Goal: Transaction & Acquisition: Subscribe to service/newsletter

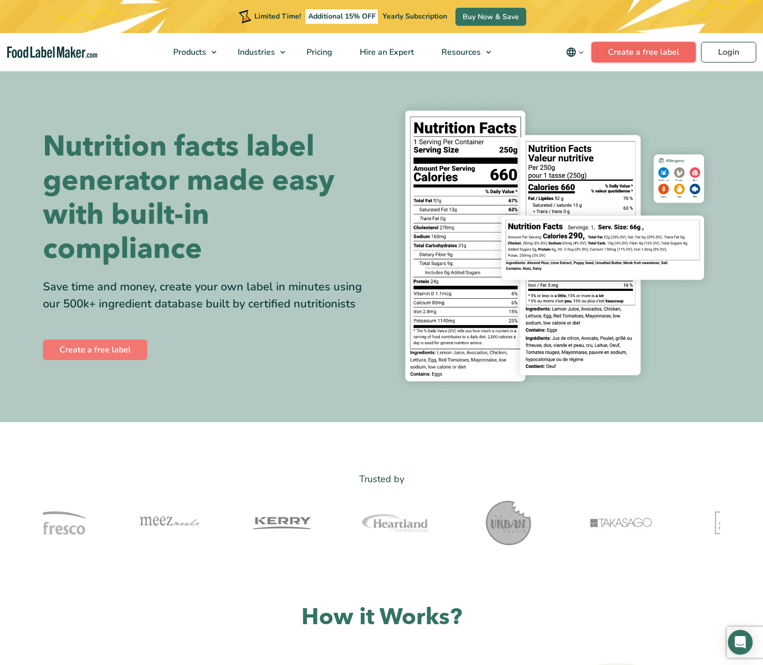
click at [656, 46] on link "Create a free label" at bounding box center [643, 52] width 104 height 21
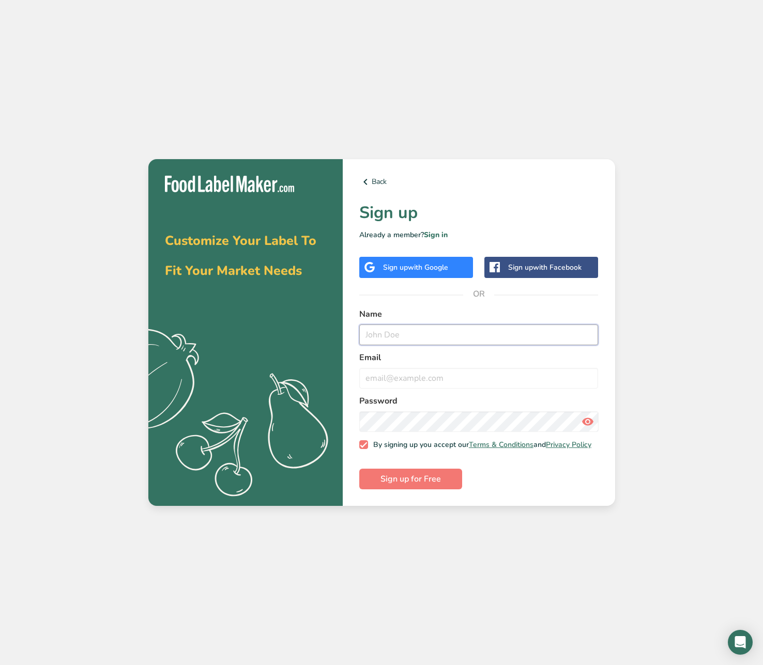
click at [442, 338] on input "text" at bounding box center [478, 334] width 239 height 21
type input "j"
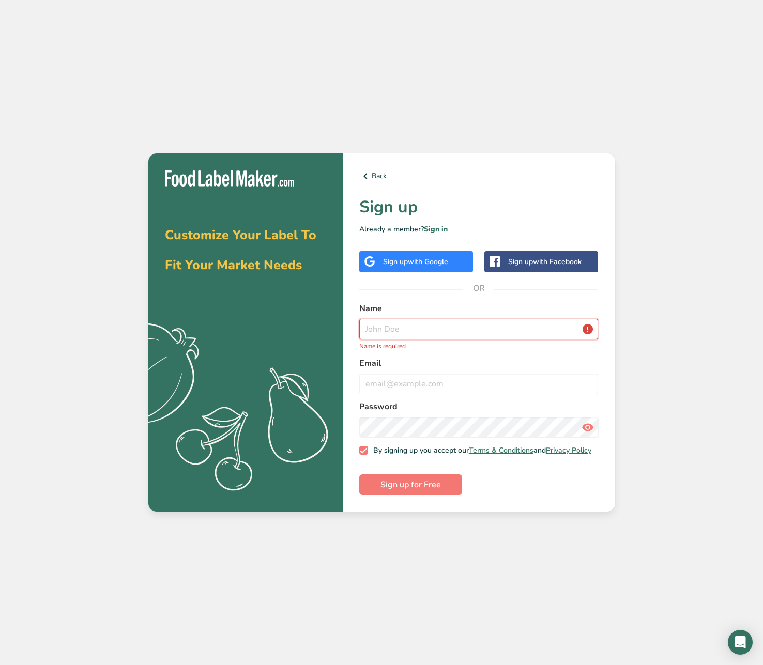
type input "j"
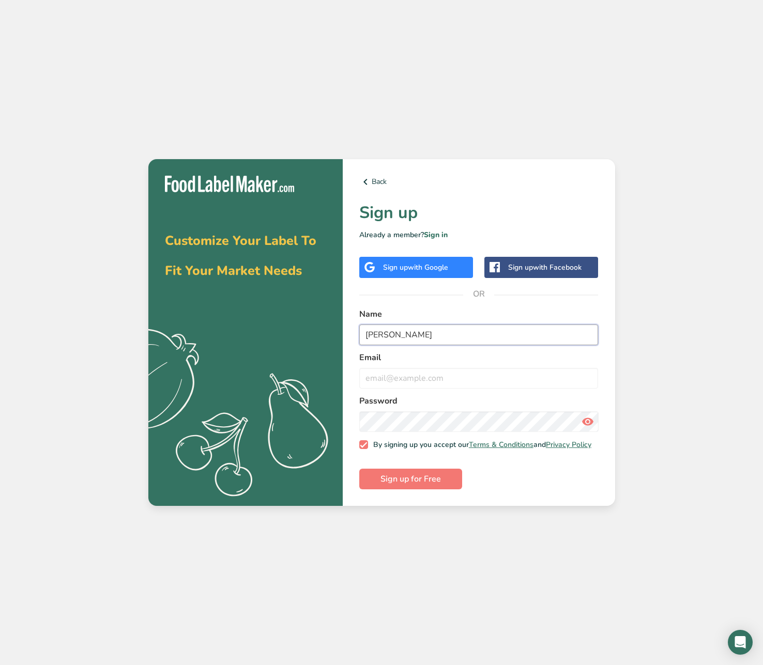
type input "Daniel Oh"
type input "joh729@gmail.com"
click at [615, 326] on div "Customize Your Label To Fit Your Market Needs .a{fill:#f5f3ed;} Back Sign up Al…" at bounding box center [381, 332] width 763 height 665
click at [446, 481] on button "Sign up for Free" at bounding box center [410, 479] width 103 height 21
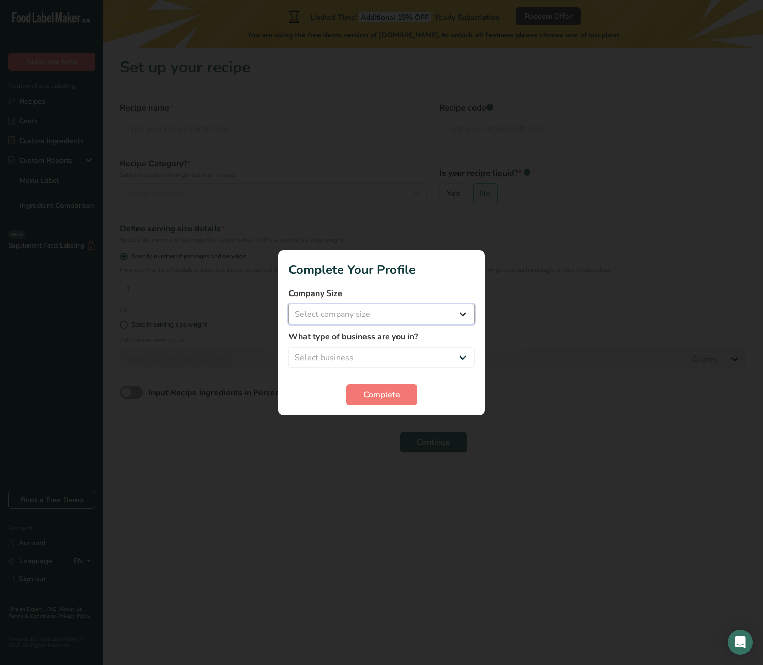
click at [434, 316] on select "Select company size Fewer than 10 Employees 10 to 50 Employees 51 to 500 Employ…" at bounding box center [381, 314] width 186 height 21
select select "1"
click at [288, 304] on select "Select company size Fewer than 10 Employees 10 to 50 Employees 51 to 500 Employ…" at bounding box center [381, 314] width 186 height 21
click at [395, 391] on span "Complete" at bounding box center [381, 395] width 37 height 12
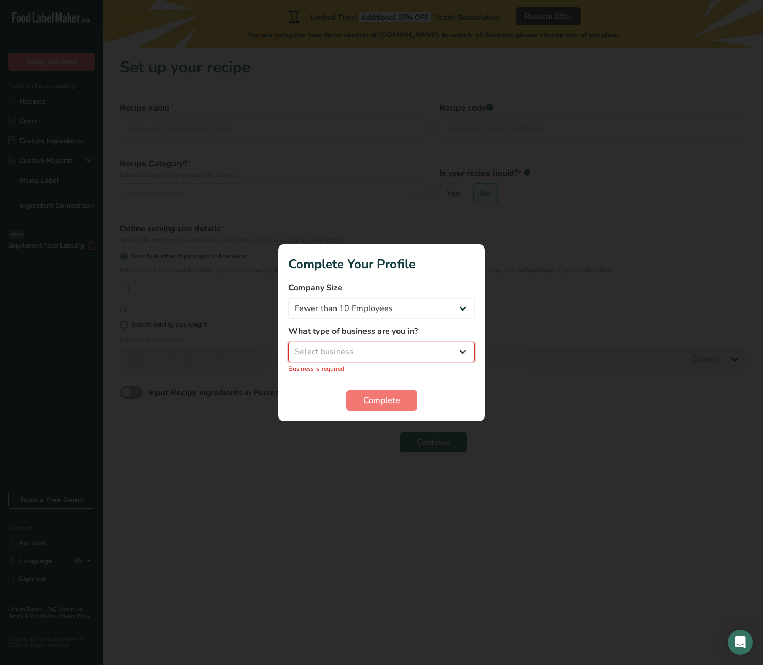
click at [365, 356] on select "Select business Packaged Food Manufacturer Restaurant & Cafe Bakery Meal Plans …" at bounding box center [381, 352] width 186 height 21
select select "8"
click at [288, 347] on select "Select business Packaged Food Manufacturer Restaurant & Cafe Bakery Meal Plans …" at bounding box center [381, 352] width 186 height 21
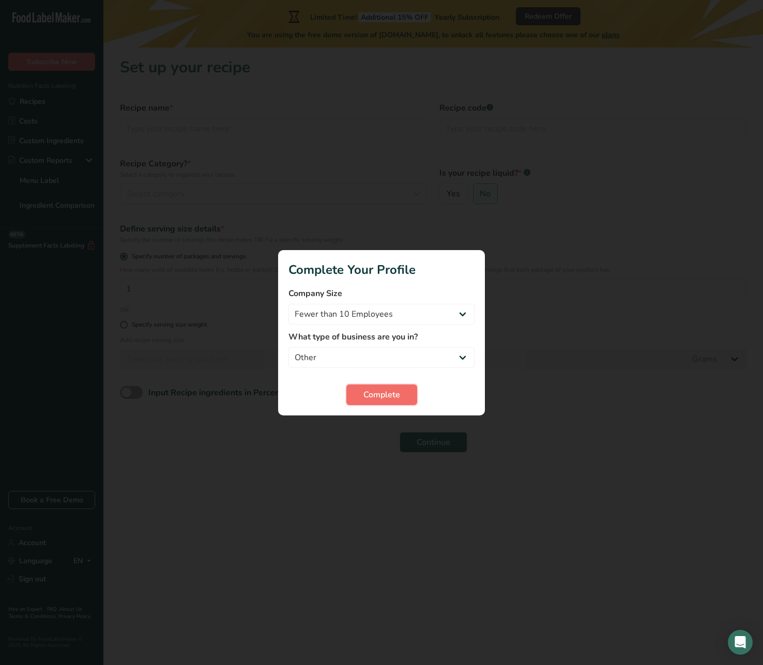
click at [373, 393] on span "Complete" at bounding box center [381, 395] width 37 height 12
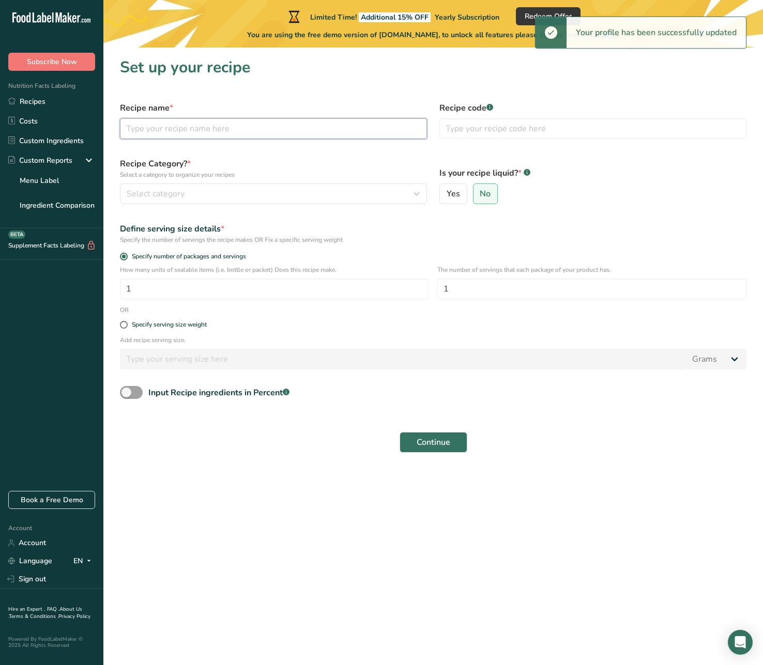
click at [259, 122] on input "text" at bounding box center [273, 128] width 307 height 21
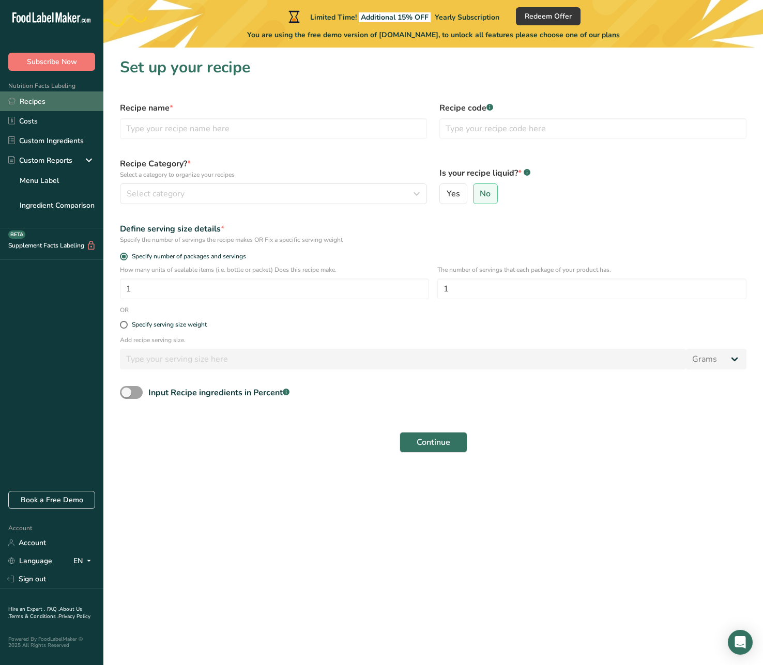
click at [53, 103] on link "Recipes" at bounding box center [51, 101] width 103 height 20
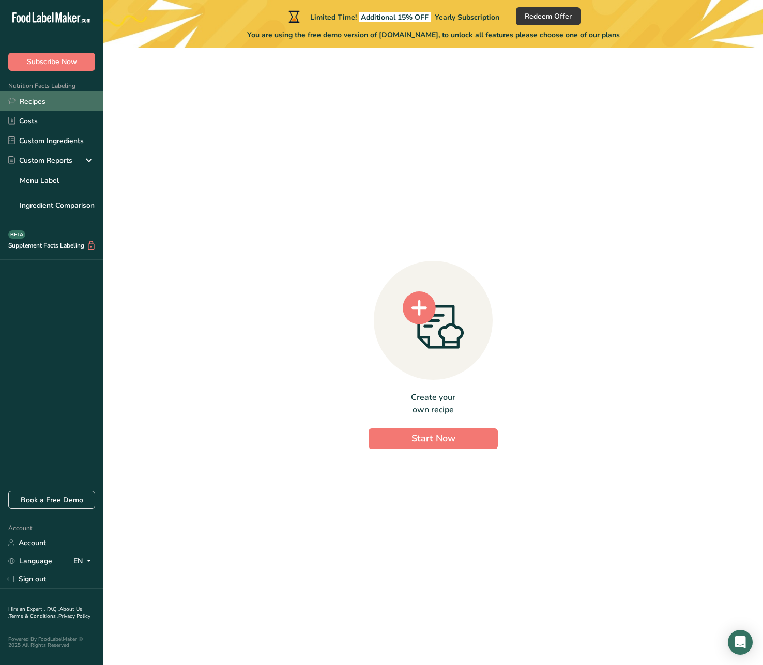
click at [62, 105] on link "Recipes" at bounding box center [51, 101] width 103 height 20
click at [62, 127] on link "Costs" at bounding box center [51, 121] width 103 height 20
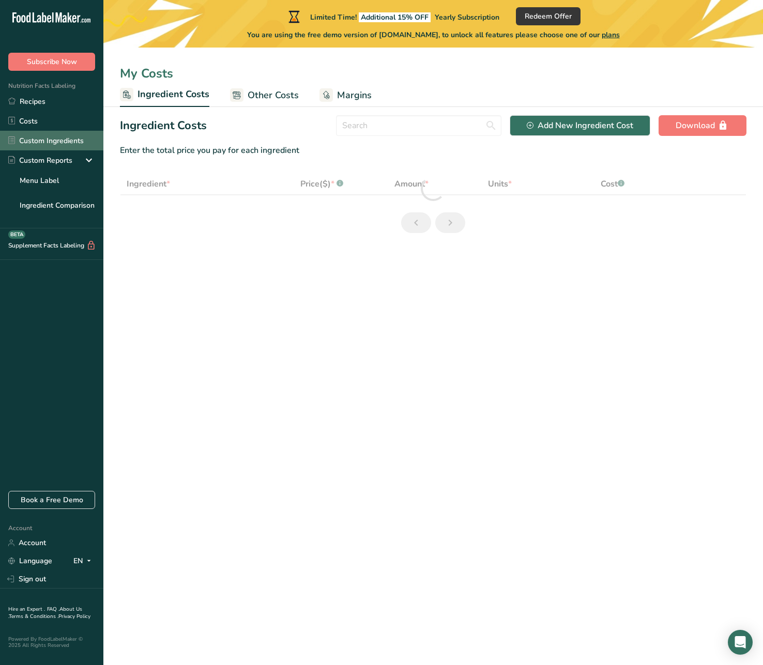
select select "1"
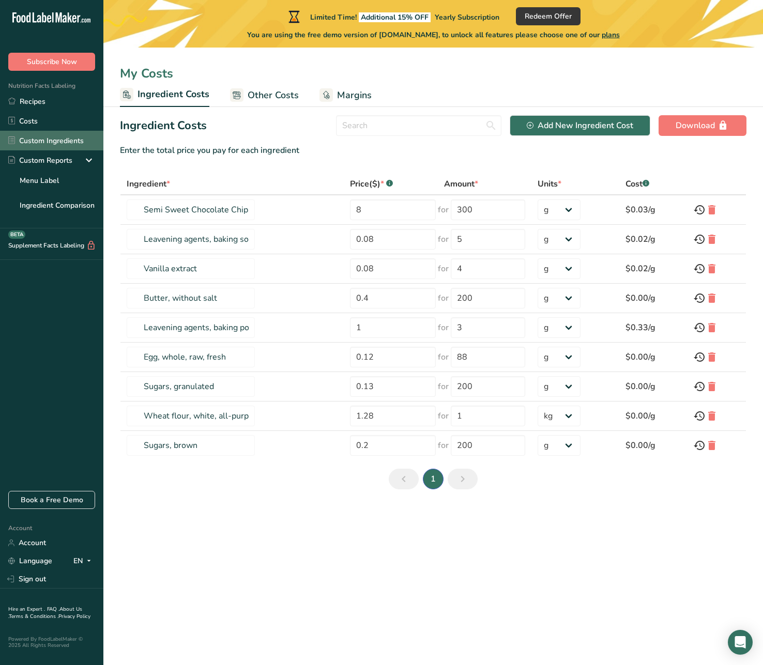
click at [61, 137] on link "Custom Ingredients" at bounding box center [51, 141] width 103 height 20
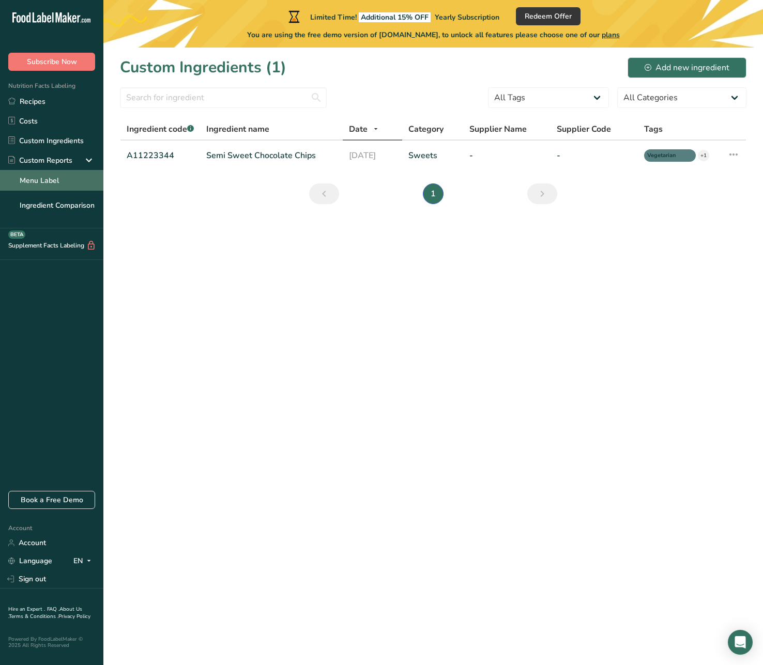
click at [77, 180] on link "Menu Label" at bounding box center [51, 180] width 103 height 21
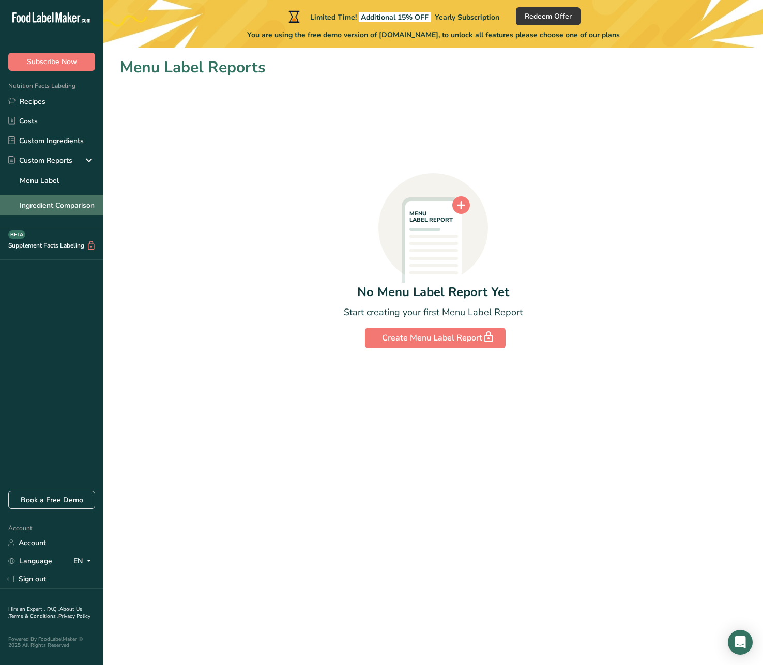
click at [83, 211] on link "Ingredient Comparison" at bounding box center [51, 205] width 103 height 21
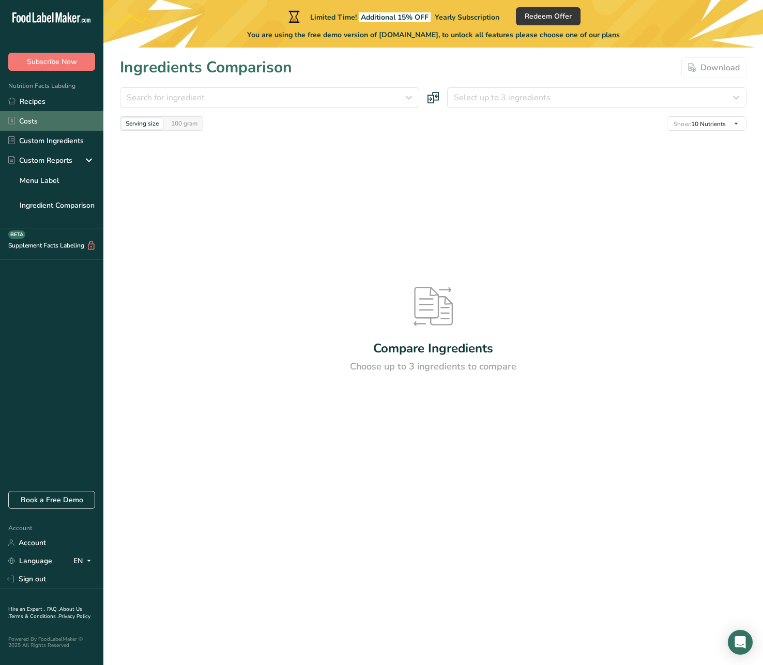
click at [64, 125] on link "Costs" at bounding box center [51, 121] width 103 height 20
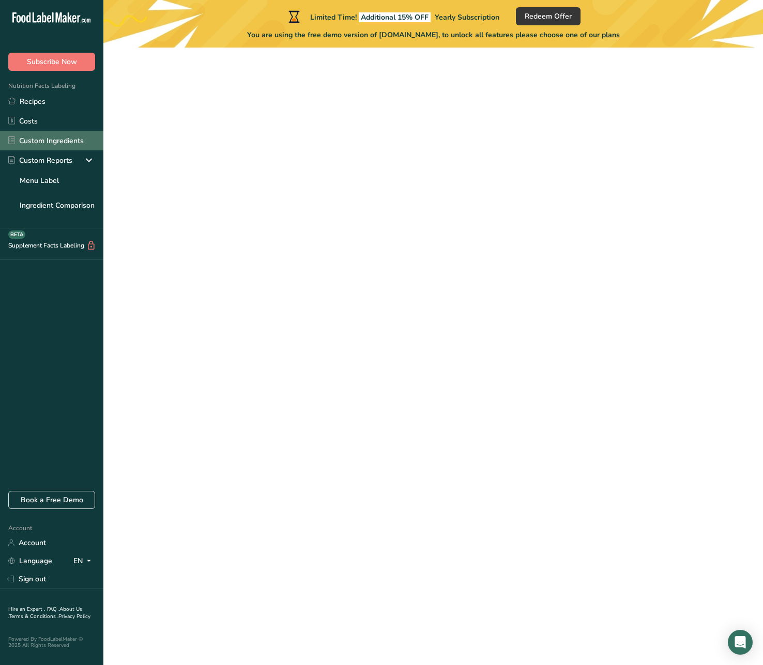
click at [64, 138] on link "Custom Ingredients" at bounding box center [51, 141] width 103 height 20
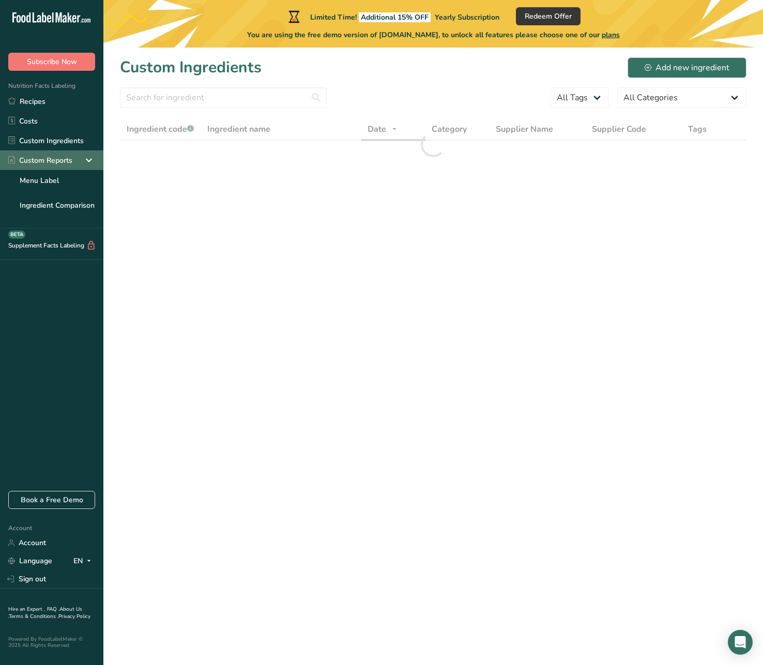
click at [67, 166] on div "Custom Reports" at bounding box center [51, 160] width 103 height 20
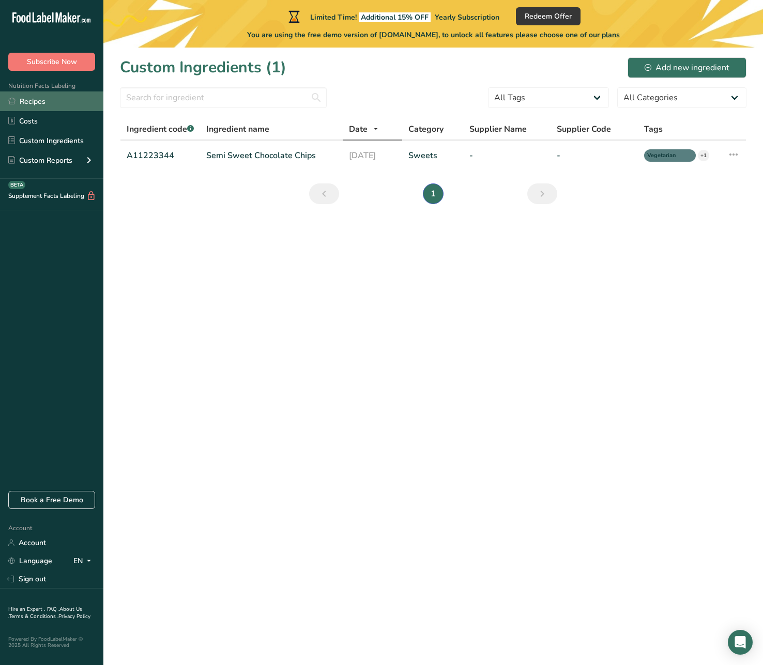
click at [65, 91] on link "Recipes" at bounding box center [51, 101] width 103 height 20
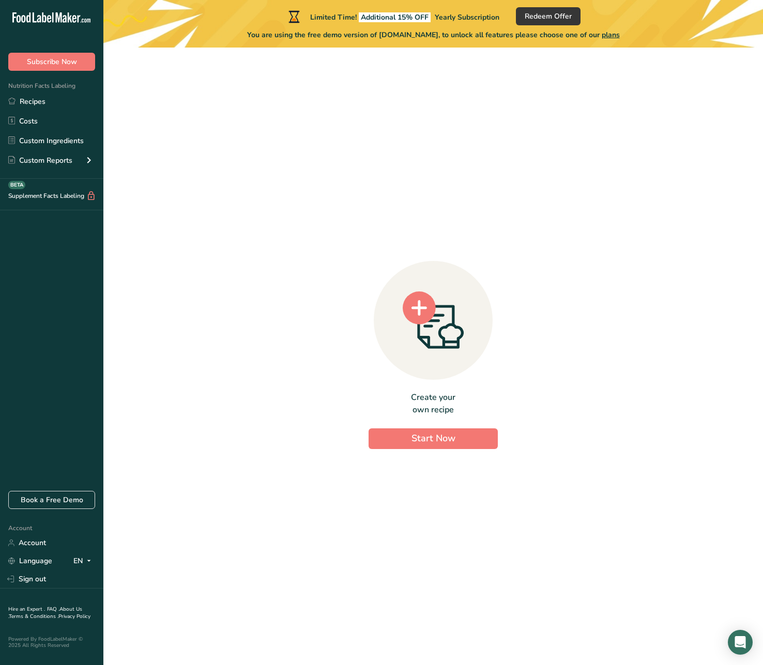
click at [39, 21] on icon at bounding box center [39, 19] width 4 height 8
click at [77, 164] on div "Custom Reports" at bounding box center [51, 160] width 103 height 20
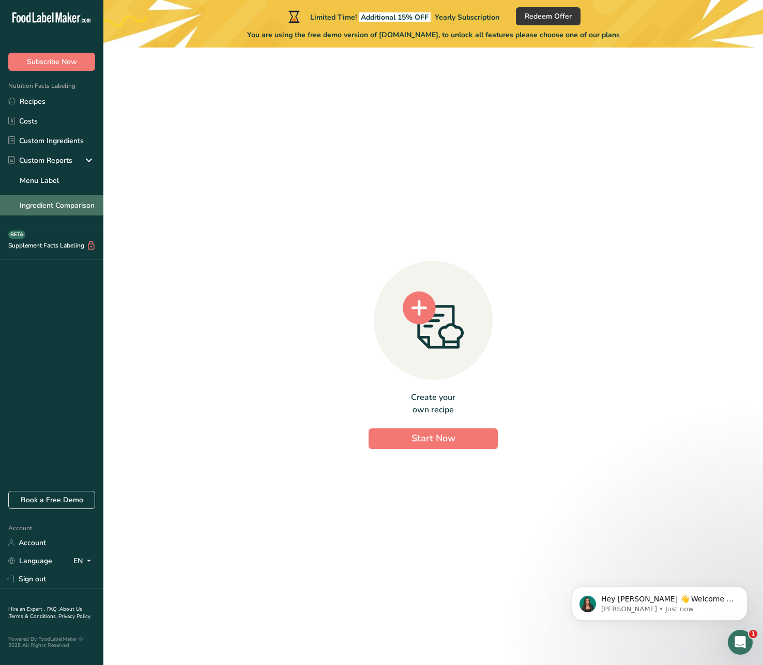
click at [75, 203] on link "Ingredient Comparison" at bounding box center [51, 205] width 103 height 21
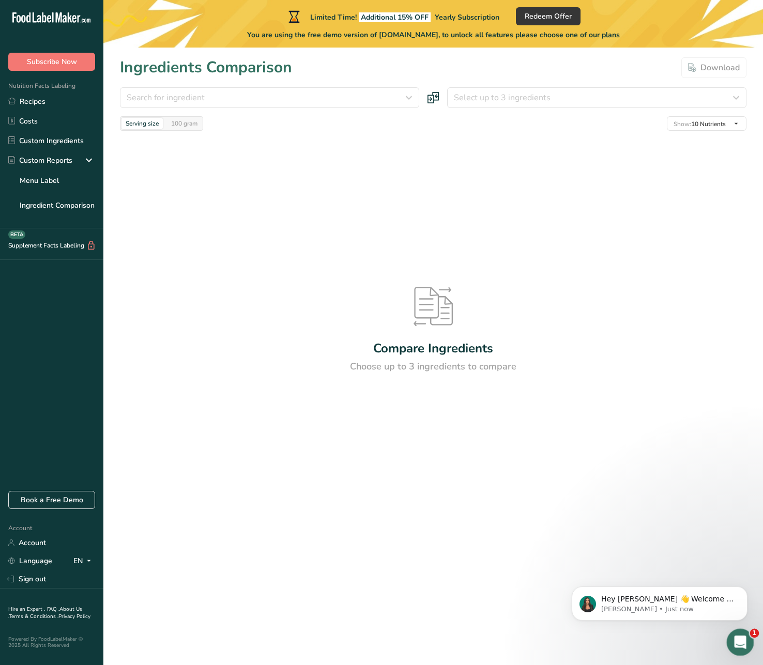
click at [739, 642] on icon "Open Intercom Messenger" at bounding box center [738, 640] width 17 height 17
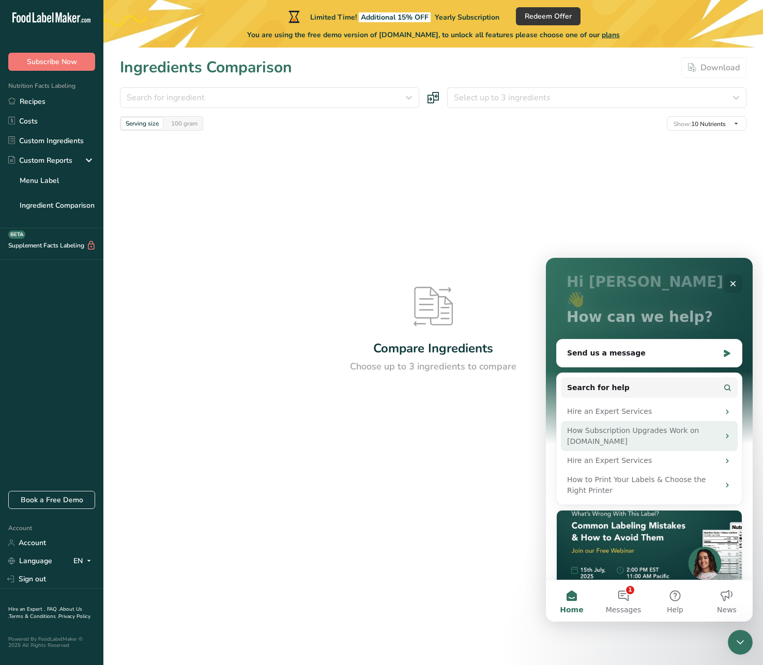
scroll to position [66, 0]
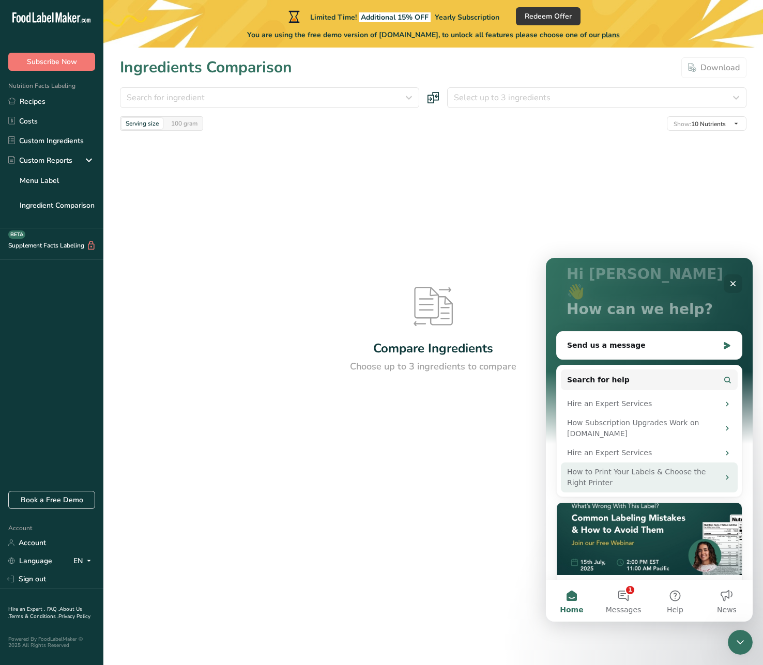
click at [662, 467] on div "How to Print Your Labels & Choose the Right Printer" at bounding box center [643, 478] width 152 height 22
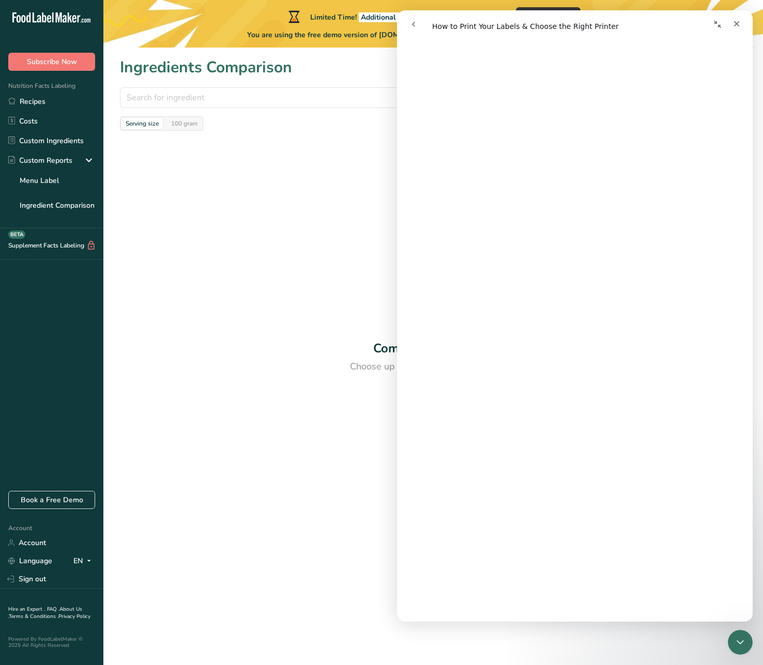
scroll to position [0, 0]
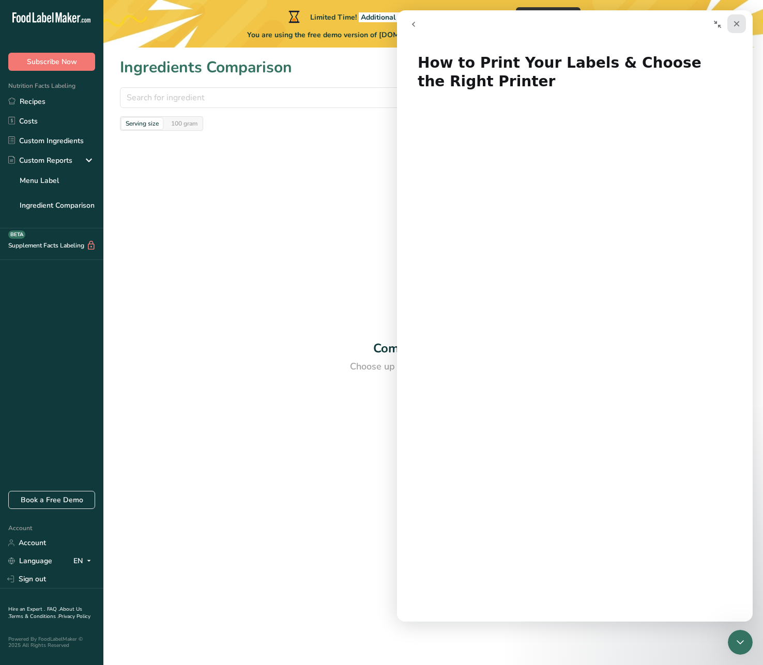
click at [735, 23] on icon "Close" at bounding box center [737, 24] width 6 height 6
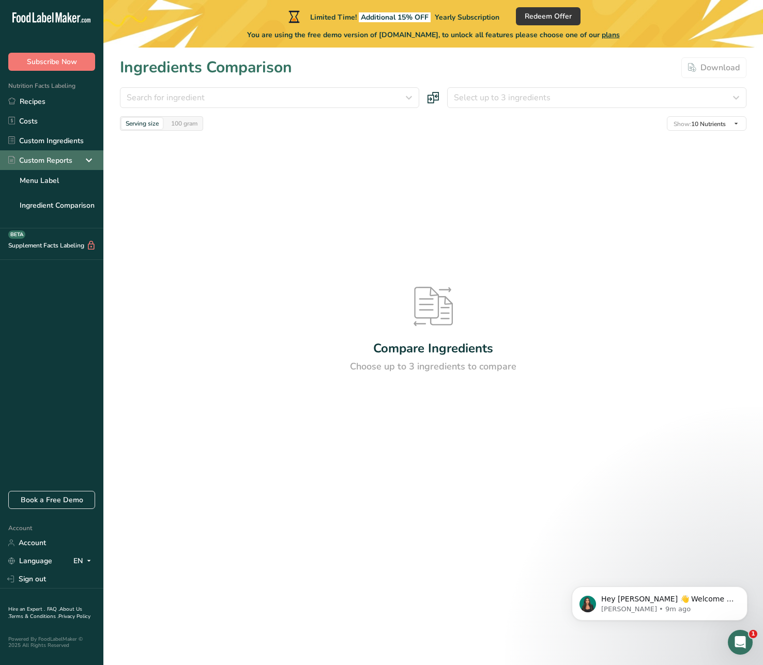
click at [77, 157] on div "Custom Reports" at bounding box center [51, 160] width 103 height 20
click at [76, 178] on link "Menu Label" at bounding box center [51, 180] width 103 height 21
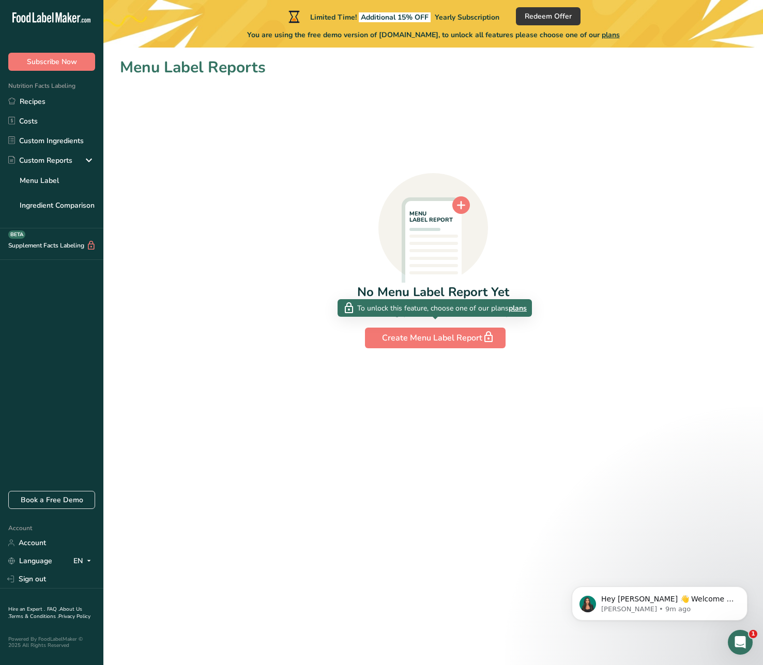
click at [424, 353] on section "Menu Label Reports MENU LABEL REPORT No Menu Label Report Yet Start creating yo…" at bounding box center [432, 206] width 659 height 317
click at [424, 347] on button "Create Menu Label Report" at bounding box center [435, 338] width 141 height 21
click at [523, 309] on span "plans" at bounding box center [517, 308] width 18 height 11
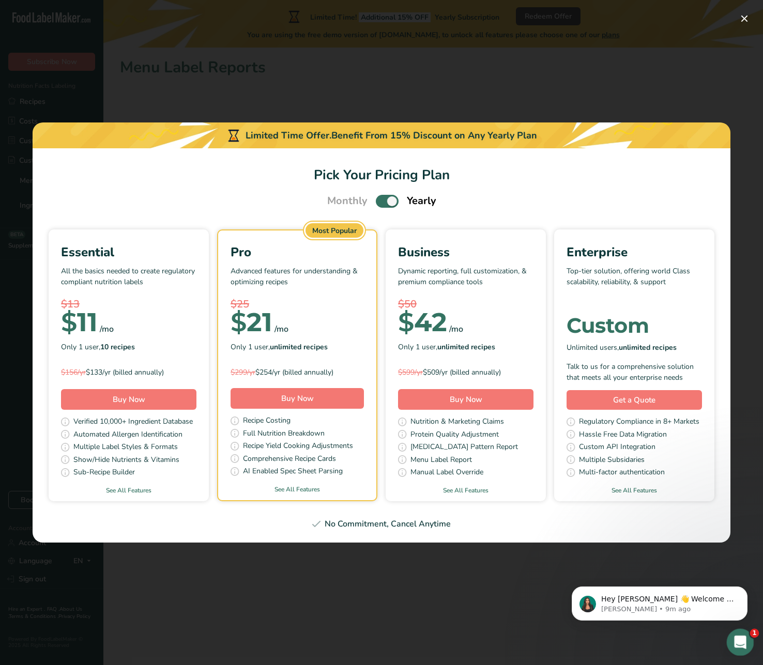
click at [747, 634] on div "Open Intercom Messenger" at bounding box center [738, 641] width 34 height 34
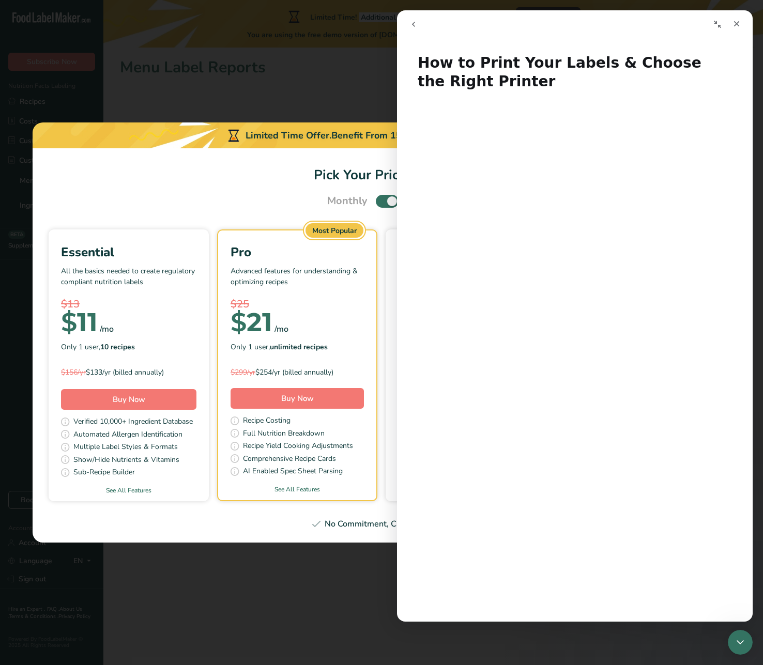
click at [265, 183] on h1 "Pick Your Pricing Plan" at bounding box center [381, 175] width 673 height 20
click at [739, 18] on div "Close" at bounding box center [736, 23] width 19 height 19
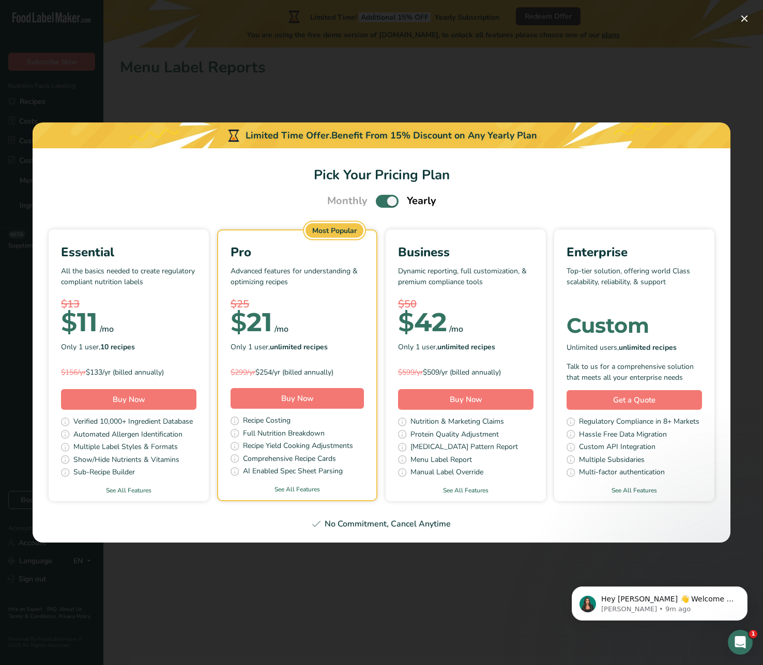
click at [565, 90] on div "Pick Your Pricing Plan Modal" at bounding box center [381, 332] width 763 height 665
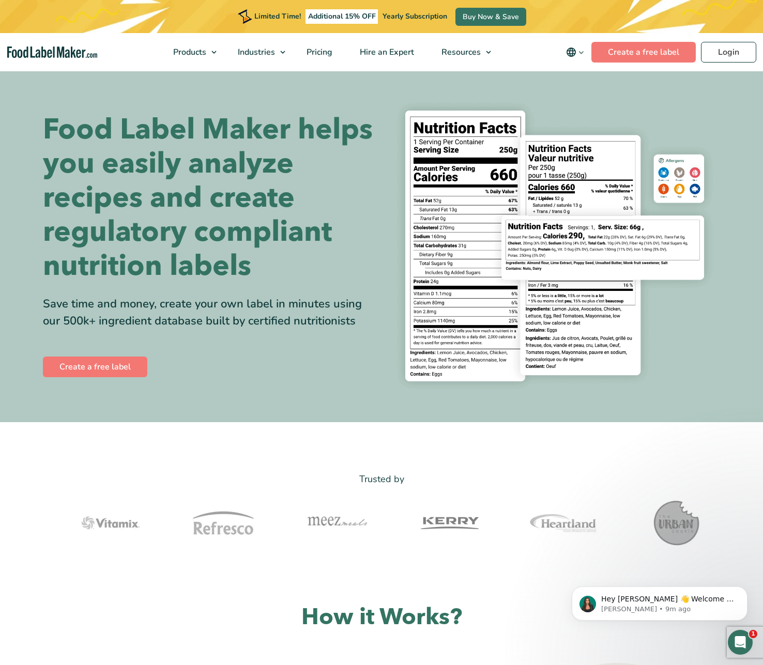
drag, startPoint x: 473, startPoint y: 208, endPoint x: 435, endPoint y: 138, distance: 79.1
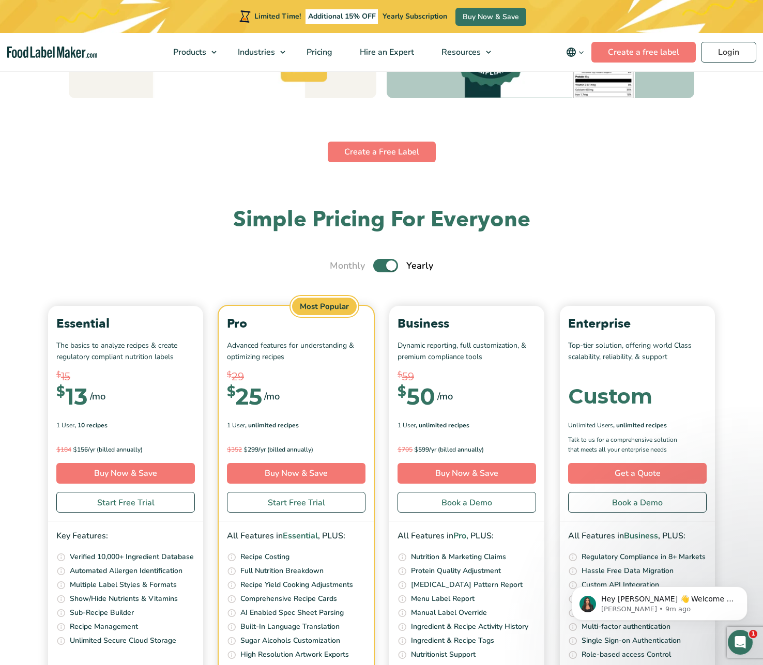
scroll to position [3612, 0]
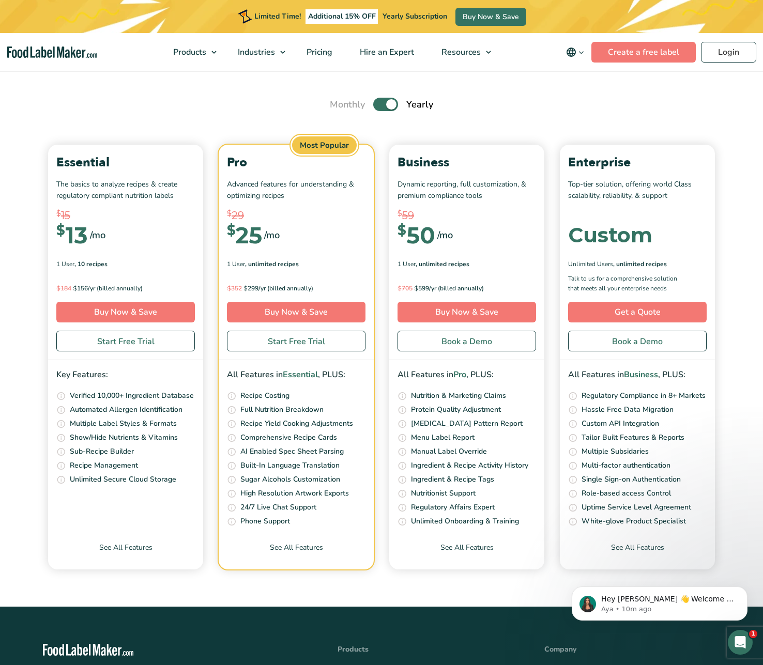
click at [383, 105] on label "Toggle" at bounding box center [385, 104] width 25 height 13
click at [338, 105] on input "Toggle" at bounding box center [335, 104] width 7 height 7
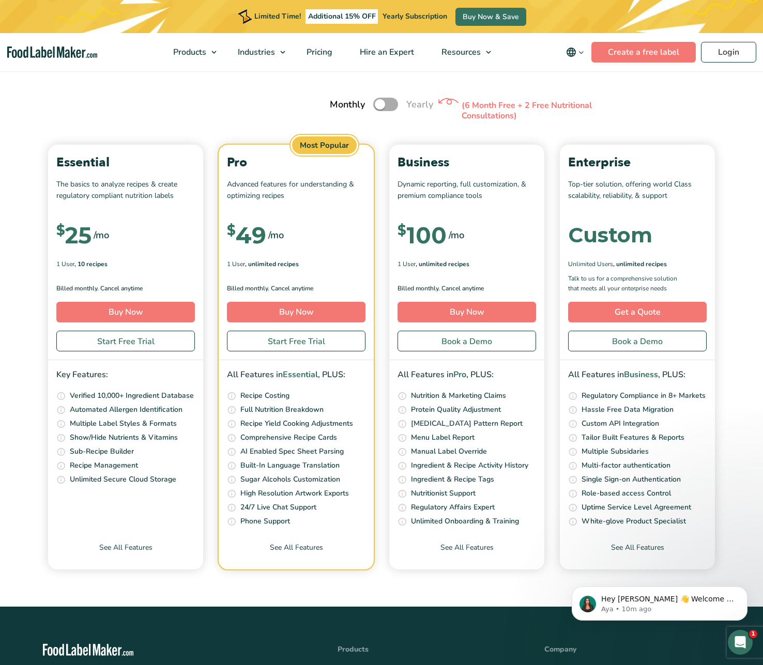
click at [386, 107] on label "Toggle" at bounding box center [385, 104] width 25 height 13
click at [338, 107] on input "Toggle" at bounding box center [335, 104] width 7 height 7
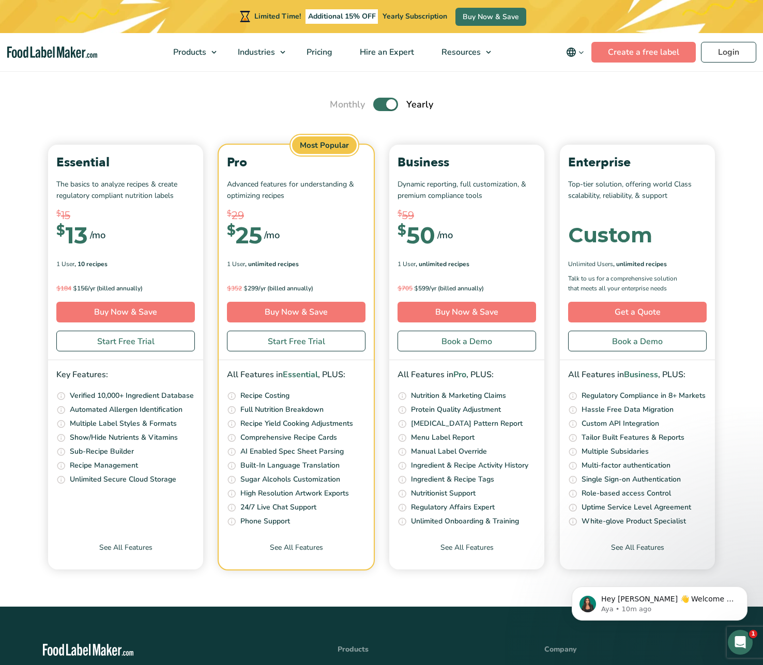
click at [389, 105] on label "Toggle" at bounding box center [385, 104] width 25 height 13
click at [338, 105] on input "Toggle" at bounding box center [335, 104] width 7 height 7
checkbox input "false"
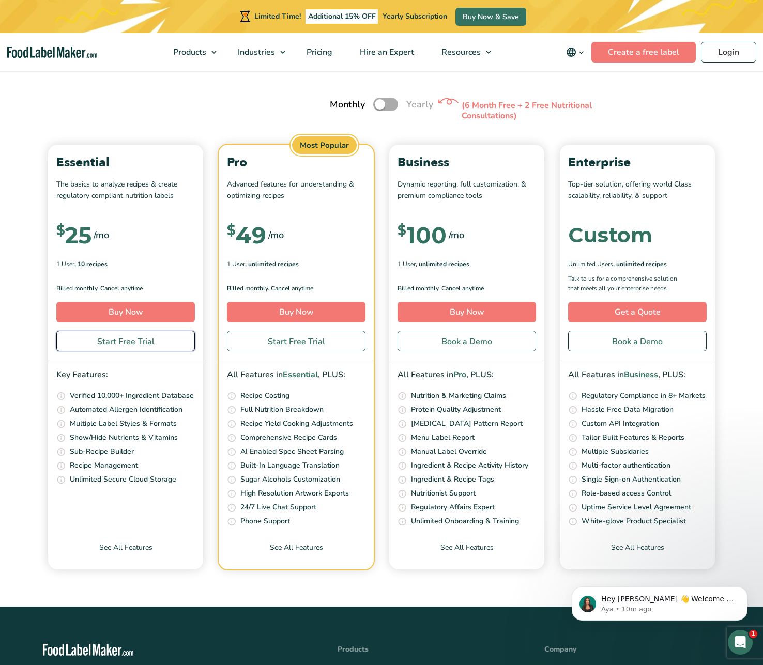
click at [147, 340] on link "Start Free Trial" at bounding box center [125, 341] width 138 height 21
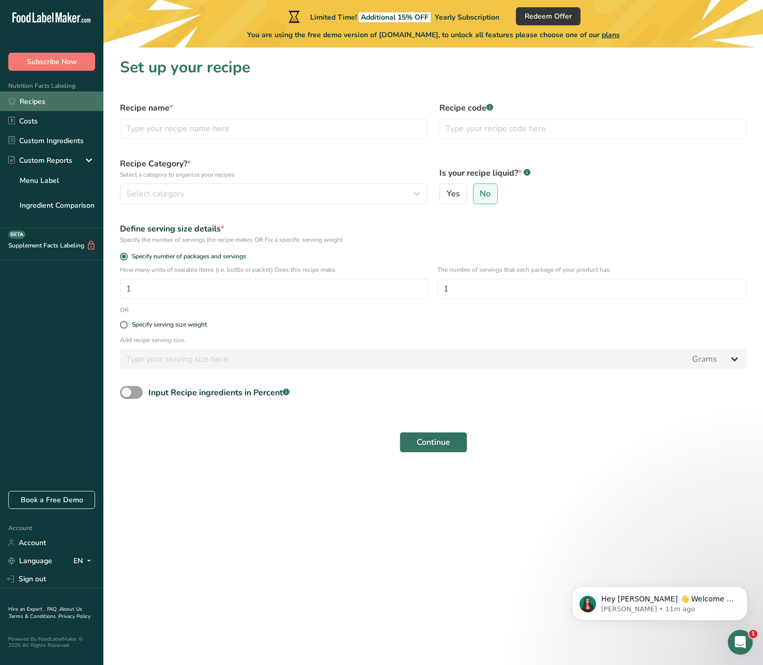
click at [53, 103] on link "Recipes" at bounding box center [51, 101] width 103 height 20
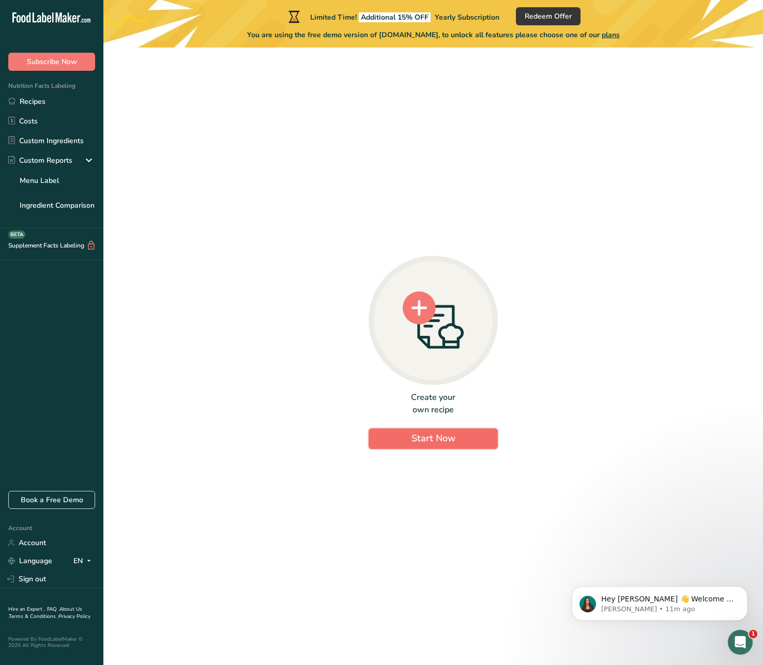
click at [442, 444] on span "Start Now" at bounding box center [433, 438] width 44 height 14
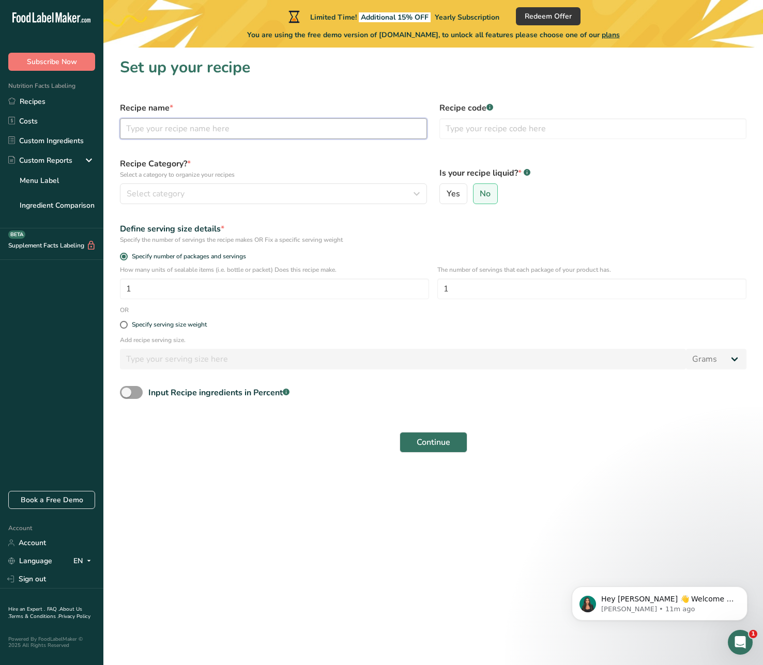
click at [233, 123] on input "text" at bounding box center [273, 128] width 307 height 21
click at [734, 633] on div "Open Intercom Messenger" at bounding box center [738, 641] width 34 height 34
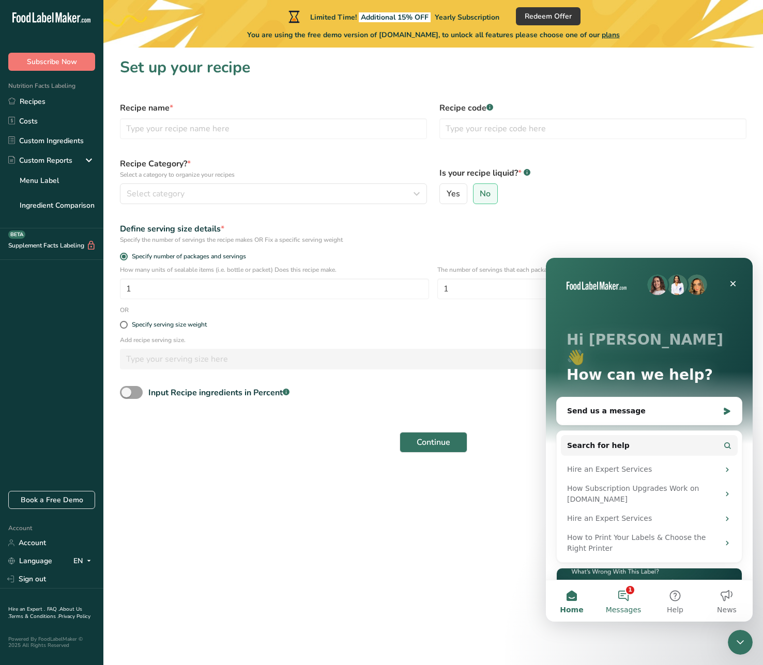
click at [638, 596] on button "1 Messages" at bounding box center [623, 600] width 52 height 41
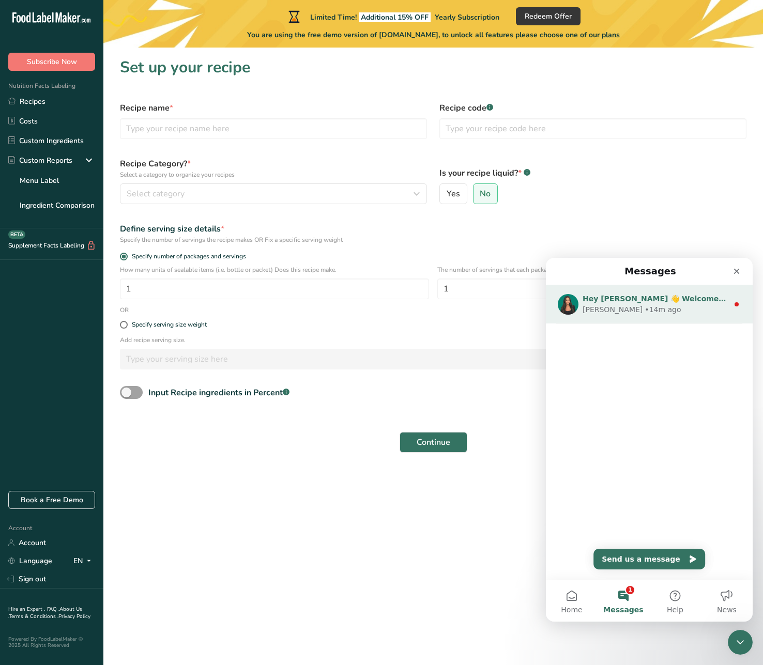
click at [685, 306] on div "[PERSON_NAME] • 14m ago" at bounding box center [655, 309] width 146 height 11
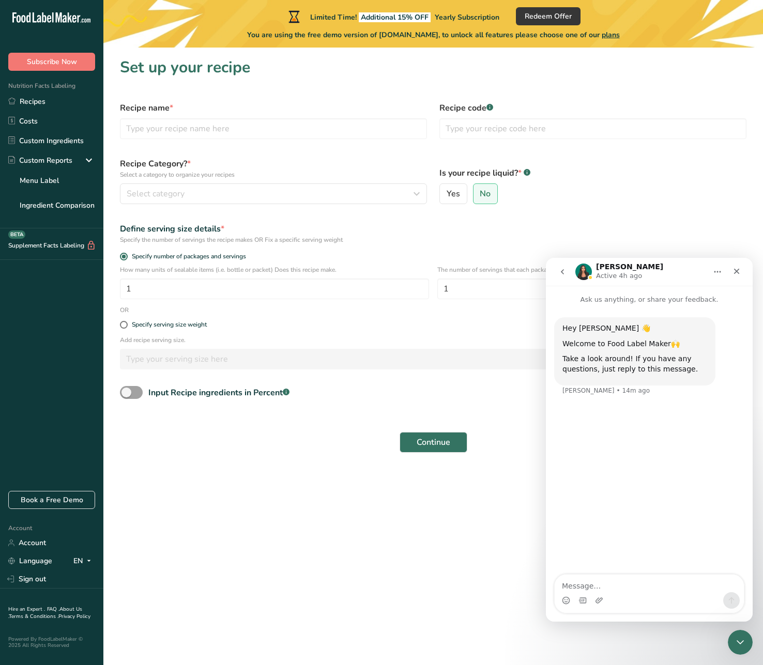
click at [639, 210] on div "Is your recipe liquid? * .a-a{fill:#347362;}.b-a{fill:#fff;} Yes No" at bounding box center [592, 180] width 319 height 59
click at [320, 131] on input "text" at bounding box center [273, 128] width 307 height 21
